Goal: Task Accomplishment & Management: Manage account settings

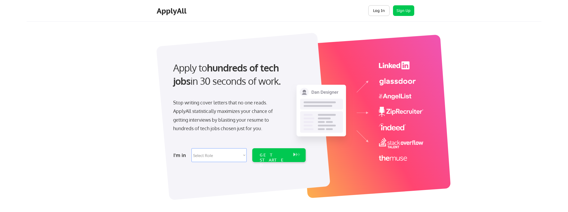
click at [378, 13] on button "Log In" at bounding box center [378, 10] width 21 height 11
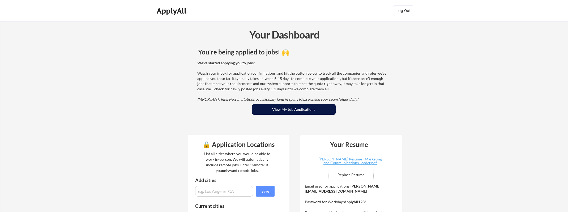
click at [294, 109] on button "View My Job Applications" at bounding box center [294, 109] width 84 height 11
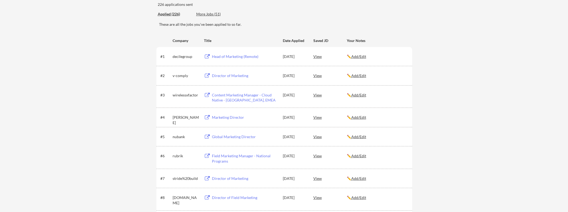
scroll to position [67, 0]
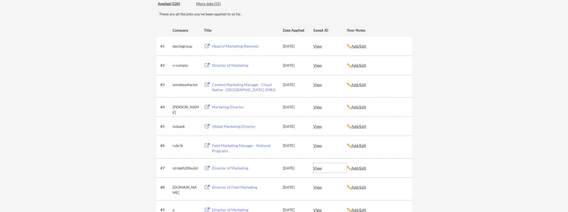
click at [317, 170] on div "View" at bounding box center [329, 168] width 33 height 10
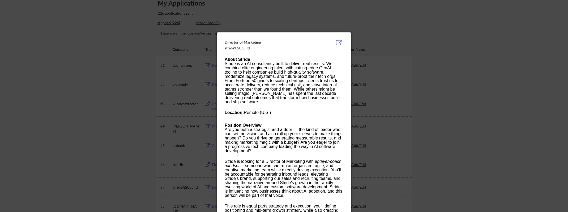
scroll to position [0, 0]
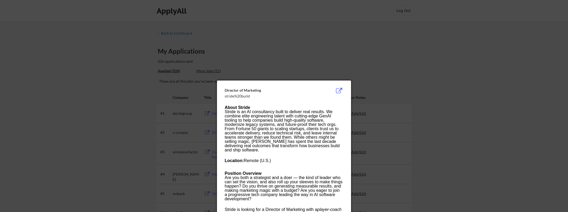
click at [377, 104] on div at bounding box center [284, 106] width 568 height 212
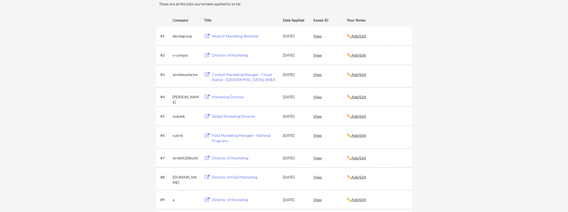
scroll to position [79, 0]
click at [358, 156] on u "Add/Edit" at bounding box center [358, 156] width 15 height 5
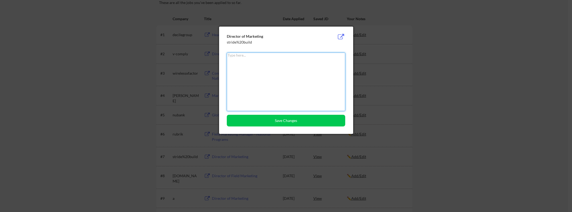
click at [399, 50] on div at bounding box center [286, 106] width 572 height 212
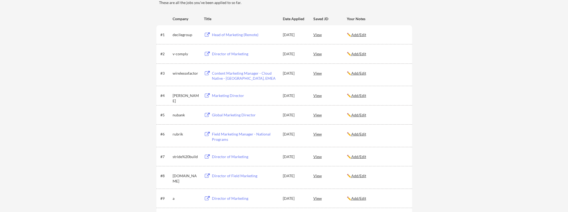
click at [230, 155] on div "Director of Marketing" at bounding box center [245, 156] width 66 height 5
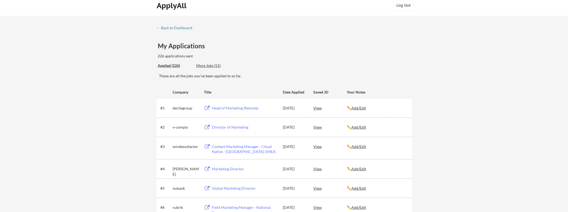
scroll to position [0, 0]
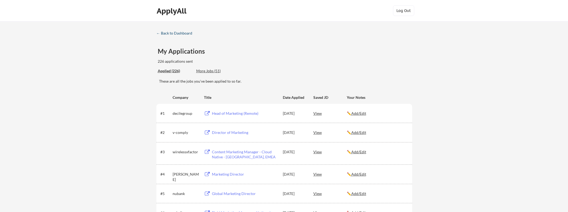
click at [187, 31] on div "← Back to Dashboard" at bounding box center [176, 33] width 40 height 4
